Goal: Task Accomplishment & Management: Use online tool/utility

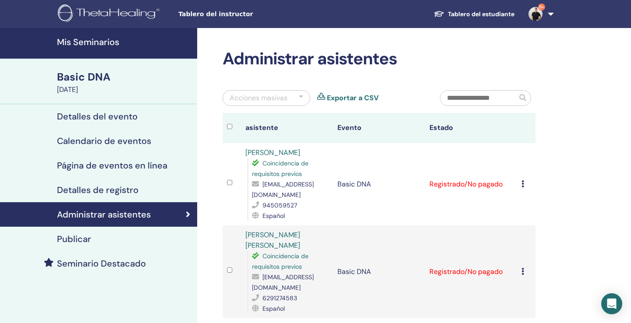
click at [105, 45] on h4 "Mis Seminarios" at bounding box center [124, 42] width 135 height 11
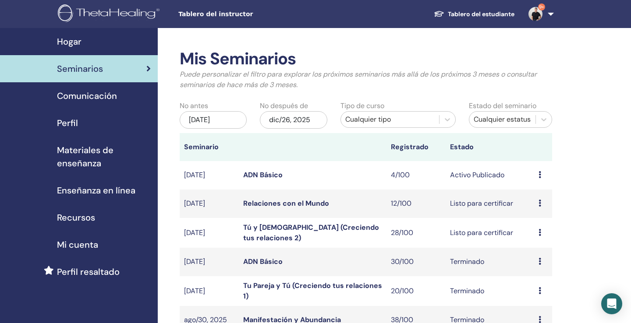
click at [272, 199] on link "Relaciones con el Mundo" at bounding box center [286, 203] width 86 height 9
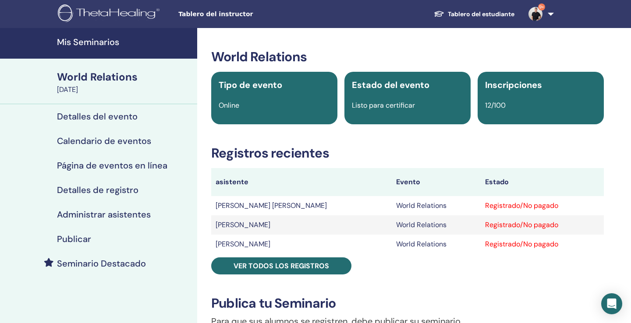
click at [127, 216] on h4 "Administrar asistentes" at bounding box center [104, 214] width 94 height 11
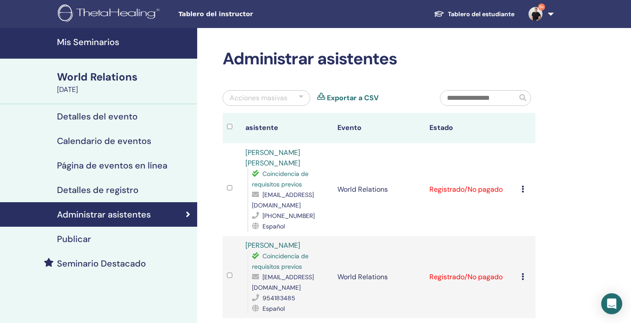
click at [106, 43] on h4 "Mis Seminarios" at bounding box center [124, 42] width 135 height 11
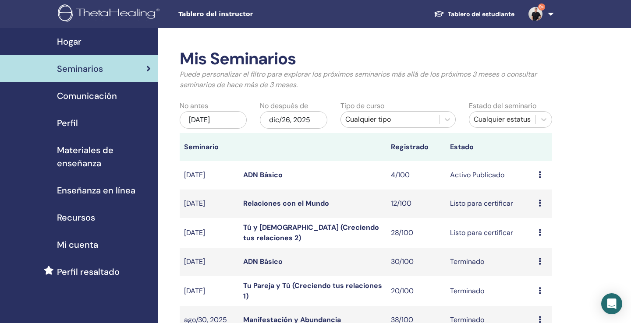
click at [301, 202] on link "Relaciones con el Mundo" at bounding box center [286, 203] width 86 height 9
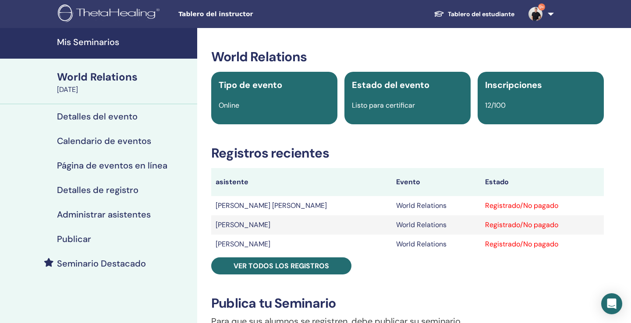
click at [114, 216] on h4 "Administrar asistentes" at bounding box center [104, 214] width 94 height 11
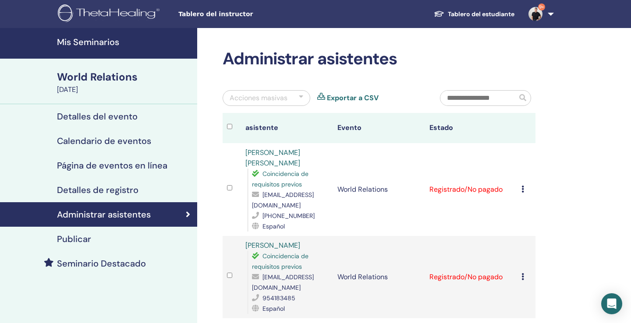
click at [302, 97] on div at bounding box center [301, 98] width 4 height 11
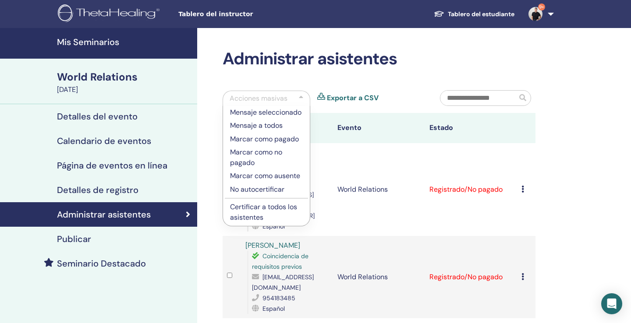
click at [233, 256] on td at bounding box center [232, 277] width 18 height 82
click at [225, 261] on td at bounding box center [232, 277] width 18 height 82
click at [301, 95] on div at bounding box center [301, 98] width 4 height 11
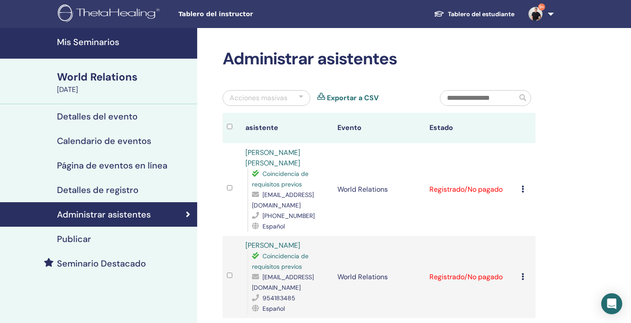
click at [302, 95] on div at bounding box center [301, 98] width 4 height 11
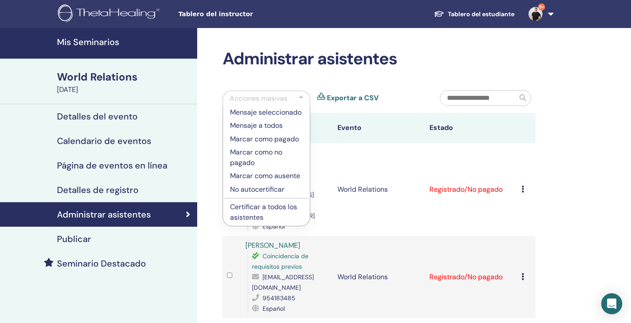
click at [252, 210] on p "Certificar a todos los asistentes" at bounding box center [266, 212] width 73 height 21
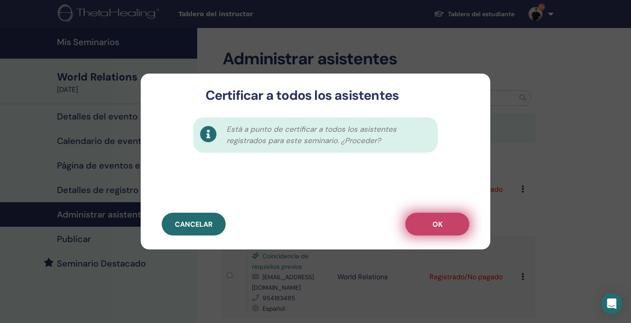
click at [445, 220] on button "OK" at bounding box center [437, 224] width 64 height 23
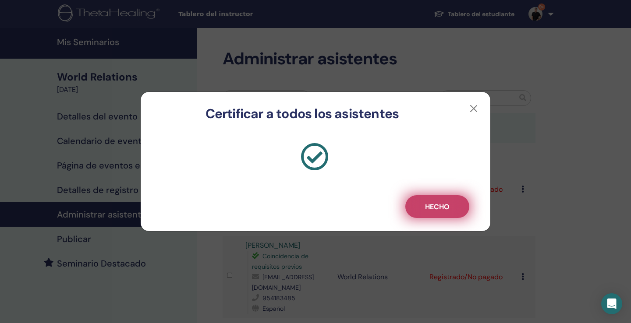
click at [440, 206] on span "Hecho" at bounding box center [437, 206] width 25 height 9
